Goal: Navigation & Orientation: Find specific page/section

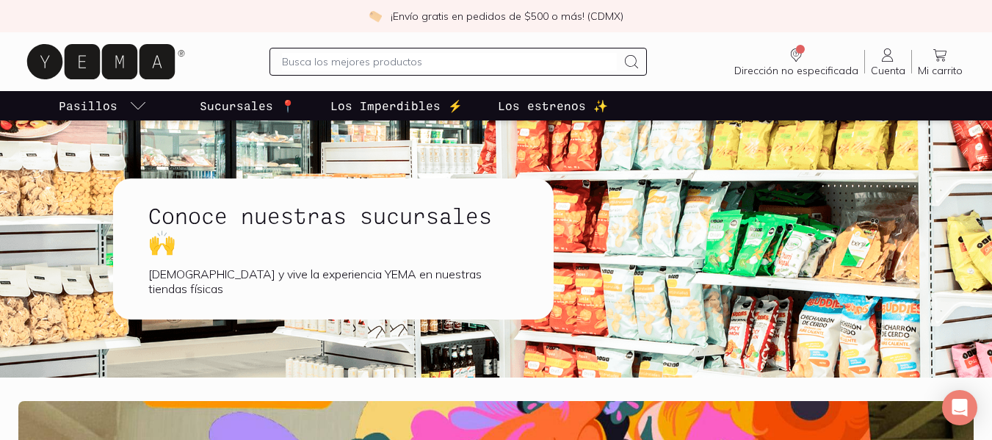
click at [228, 104] on p "Sucursales 📍" at bounding box center [247, 106] width 95 height 18
click at [358, 106] on p "Los Imperdibles ⚡️" at bounding box center [396, 106] width 132 height 18
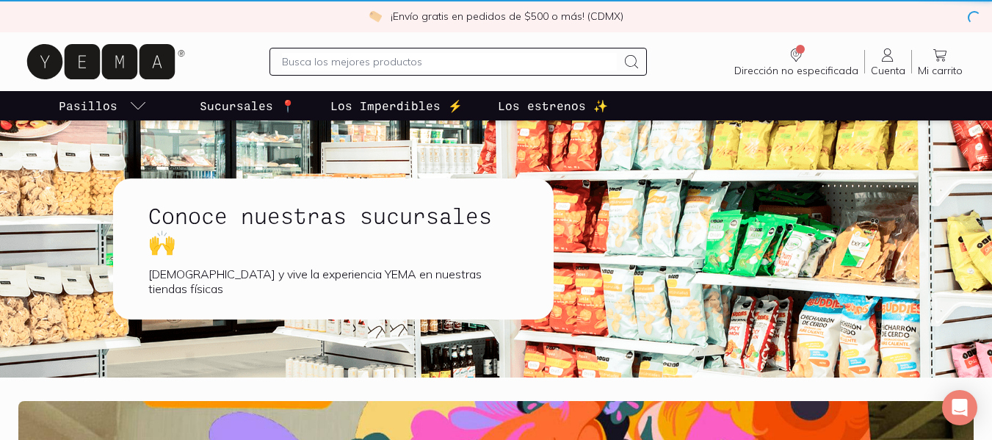
click at [358, 106] on p "Los Imperdibles ⚡️" at bounding box center [396, 106] width 132 height 18
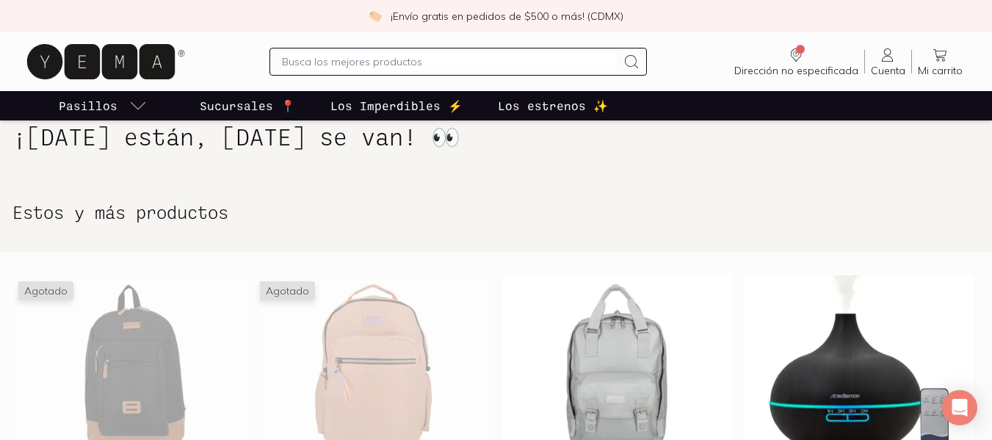
scroll to position [294, 0]
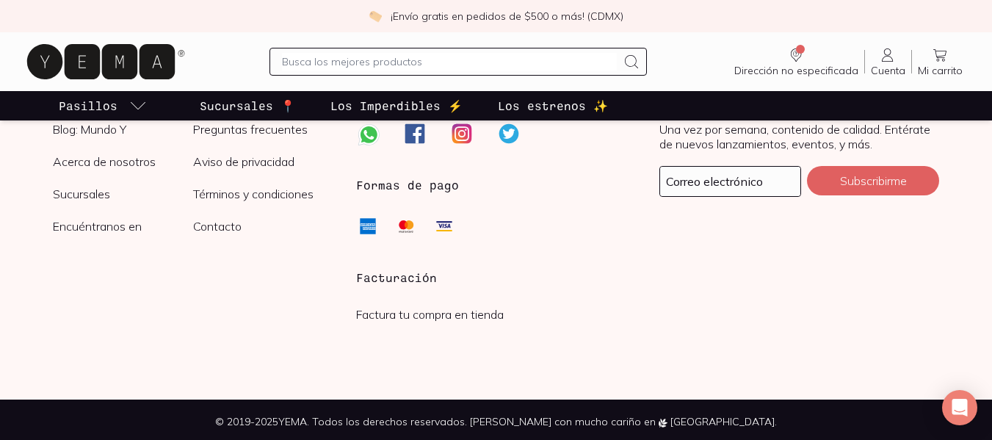
scroll to position [2560, 0]
